Goal: Information Seeking & Learning: Learn about a topic

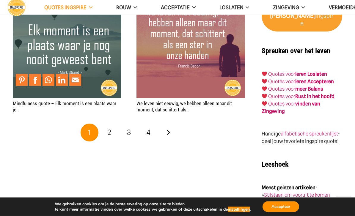
scroll to position [995, 0]
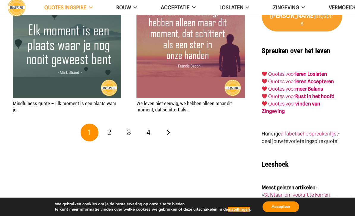
click at [103, 124] on link "2" at bounding box center [109, 133] width 18 height 18
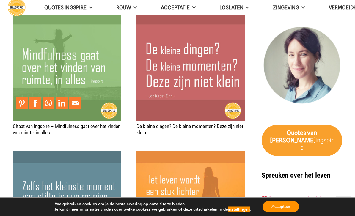
scroll to position [870, 0]
click at [57, 112] on img "Citaat van Ingspire – Mindfulness gaat over het vinden van ruimte, in alles" at bounding box center [67, 66] width 108 height 108
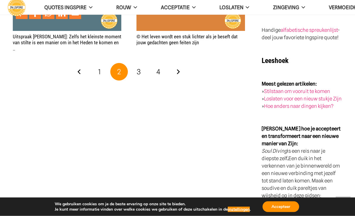
scroll to position [1099, 0]
click at [133, 67] on link "3" at bounding box center [139, 72] width 18 height 18
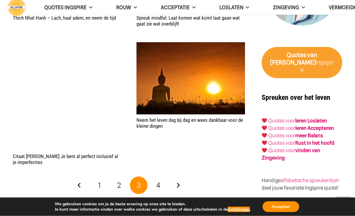
scroll to position [952, 0]
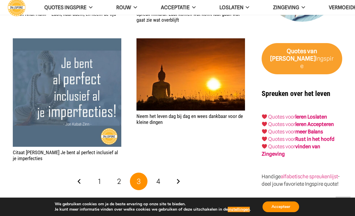
click at [161, 173] on link "4" at bounding box center [158, 182] width 18 height 18
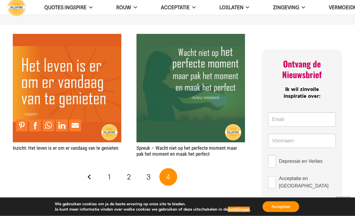
scroll to position [259, 0]
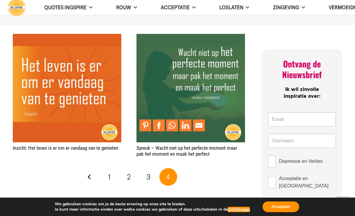
click at [211, 83] on img "Spreuk – Wacht niet op het perfecte moment maar pak het moment en maak het perf…" at bounding box center [190, 88] width 108 height 108
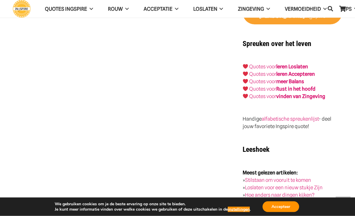
scroll to position [680, 0]
click at [285, 86] on strong "Rust in het hoofd" at bounding box center [295, 89] width 39 height 6
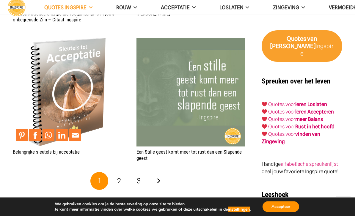
scroll to position [981, 0]
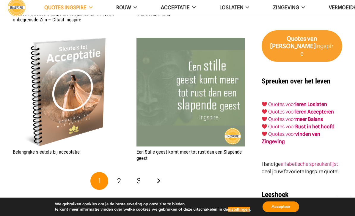
click at [120, 178] on span "2" at bounding box center [119, 180] width 4 height 9
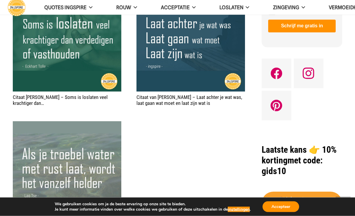
scroll to position [469, 0]
